Goal: Task Accomplishment & Management: Manage account settings

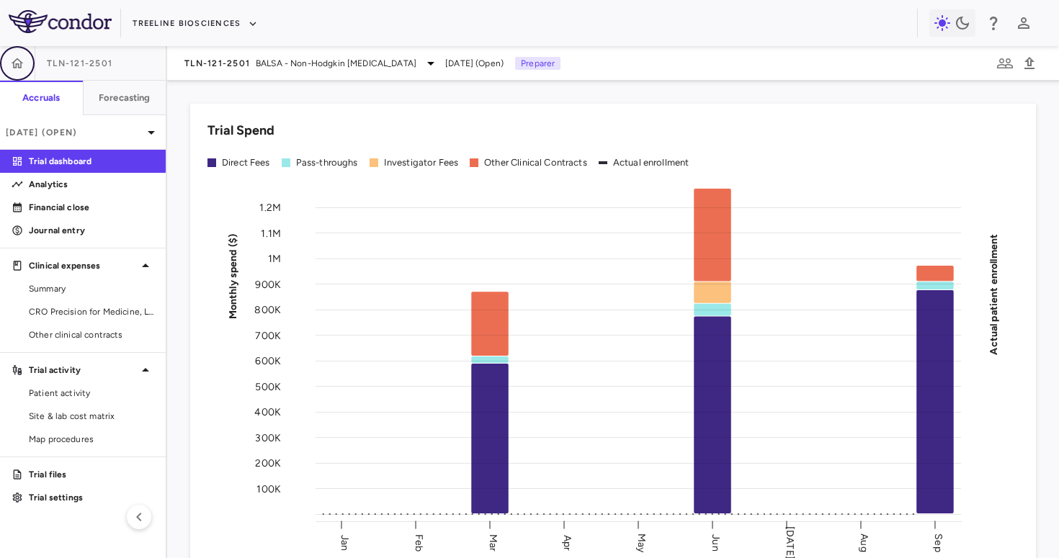
click at [17, 73] on button "button" at bounding box center [17, 63] width 35 height 35
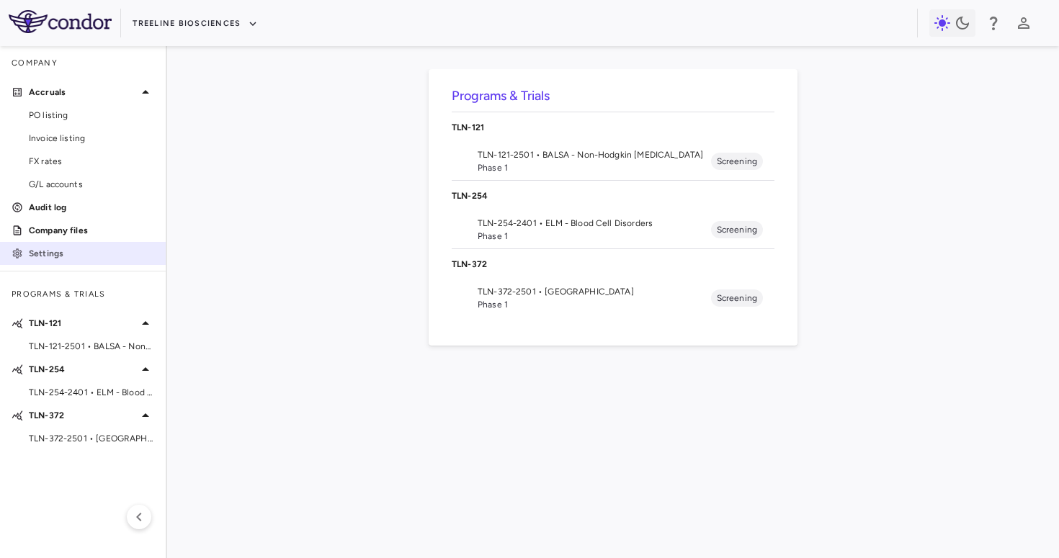
click at [66, 254] on p "Settings" at bounding box center [91, 253] width 125 height 13
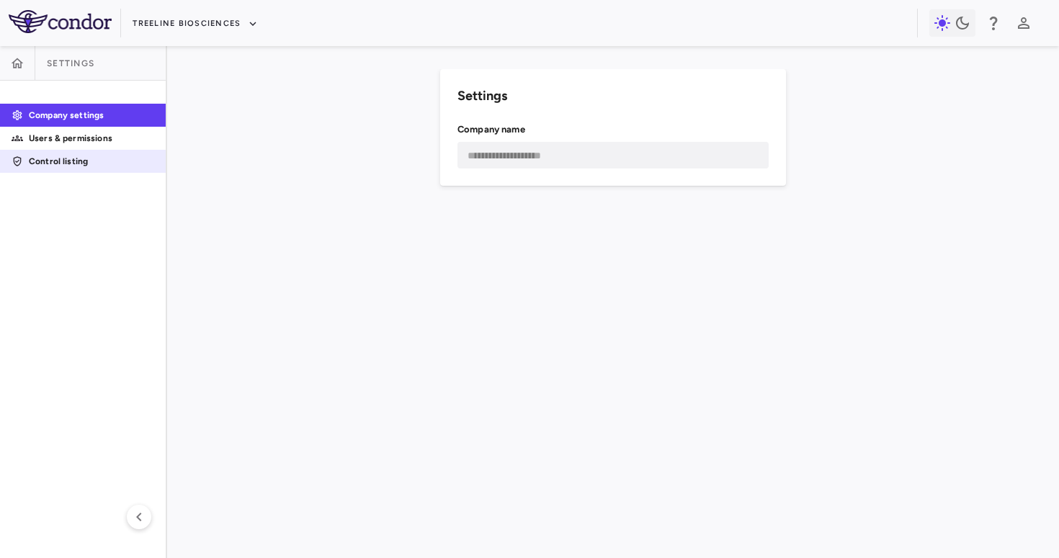
click at [94, 161] on p "Control listing" at bounding box center [91, 161] width 125 height 13
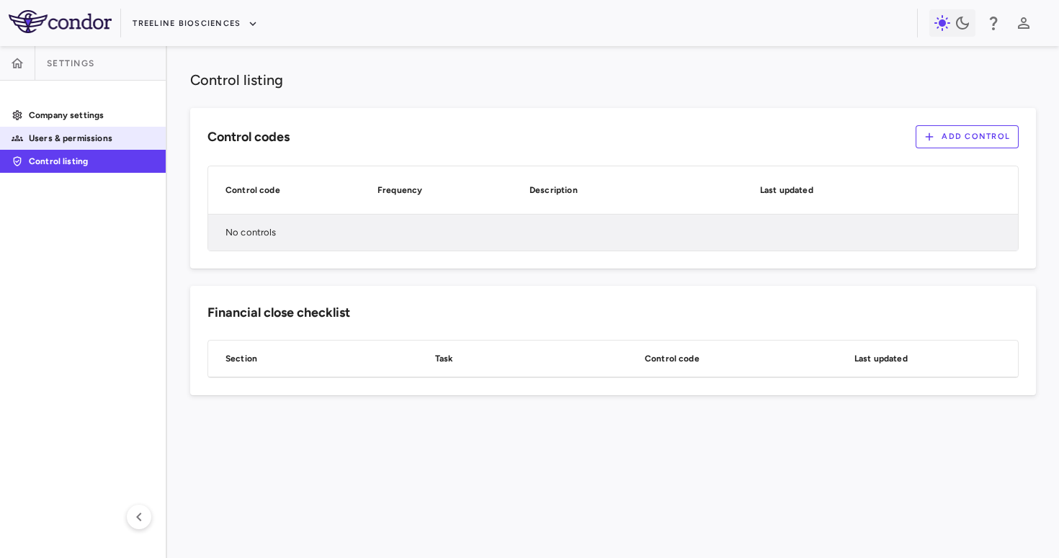
click at [103, 137] on p "Users & permissions" at bounding box center [91, 138] width 125 height 13
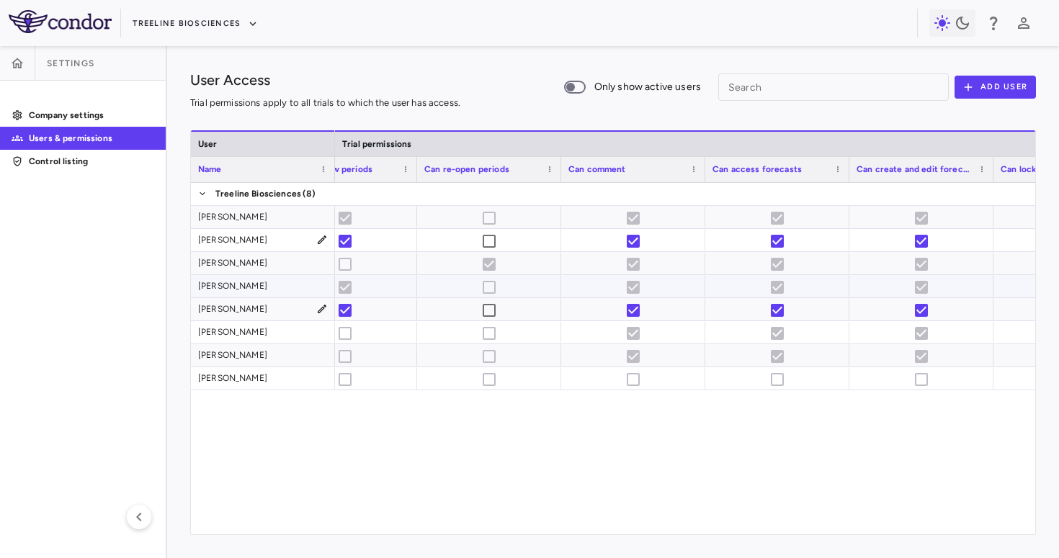
scroll to position [0, 1832]
